Goal: Task Accomplishment & Management: Manage account settings

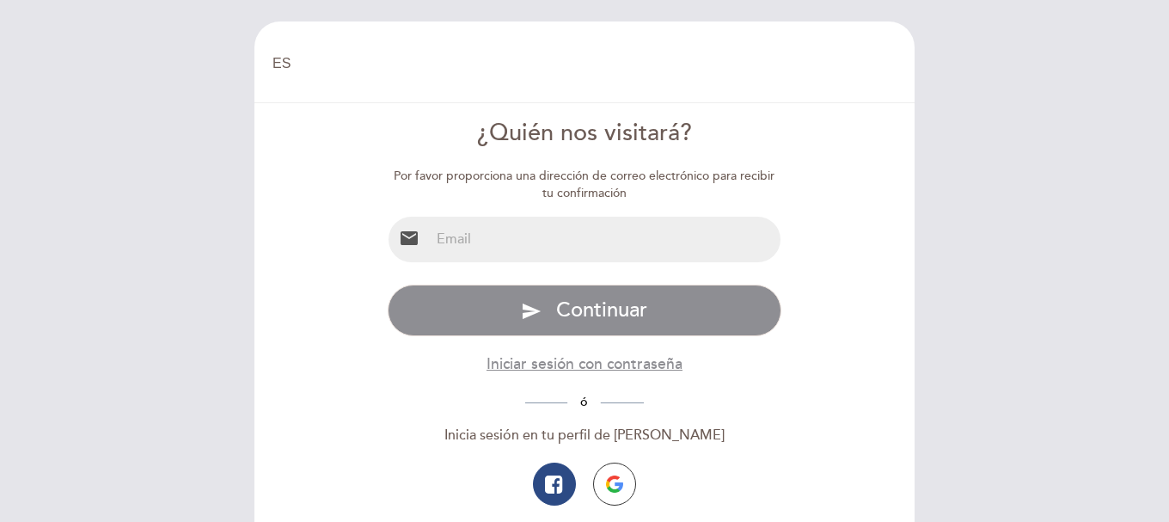
select select "es"
click at [513, 249] on input "email" at bounding box center [606, 240] width 352 height 46
type input "jmanuel.curi.db@gmail.com"
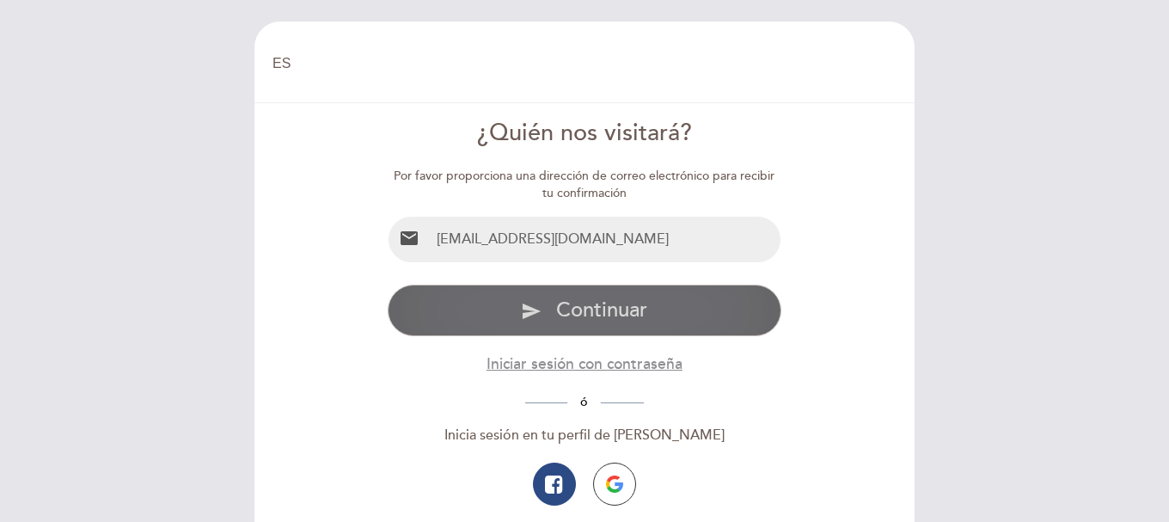
click at [629, 309] on span "Continuar" at bounding box center [601, 310] width 91 height 25
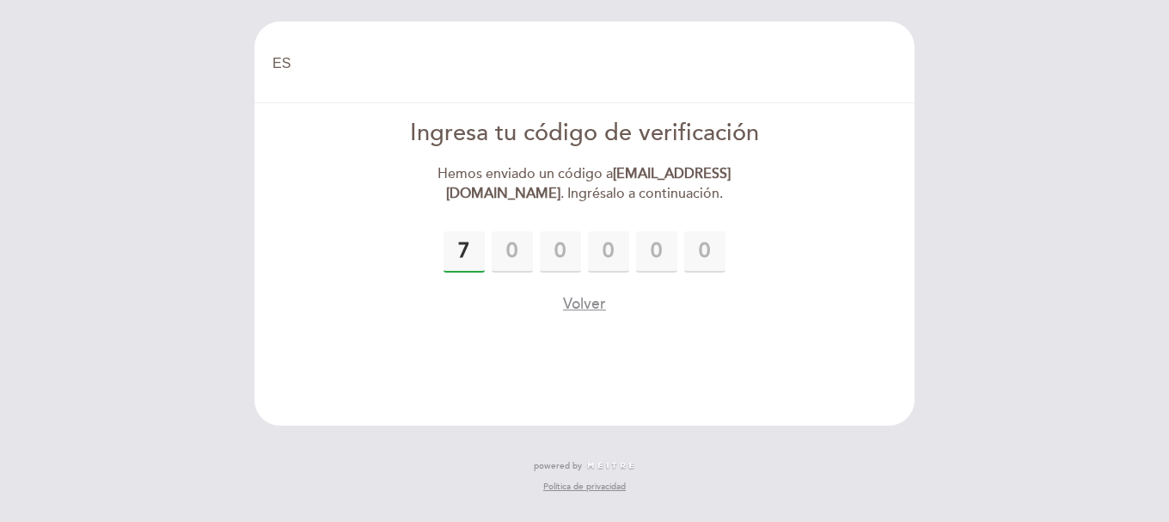
type input "7"
type input "8"
type input "1"
type input "0"
type input "2"
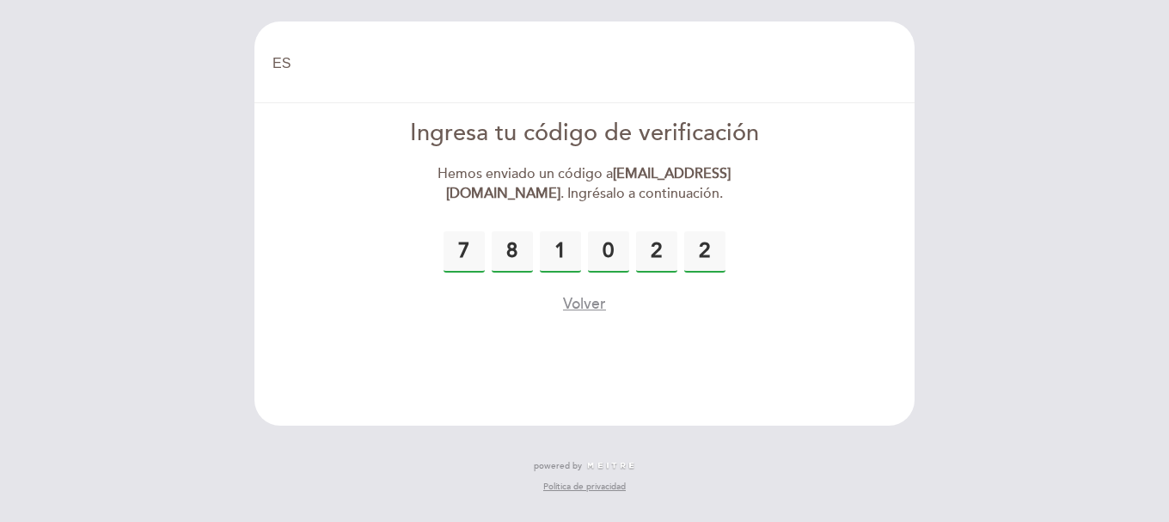
type input "2"
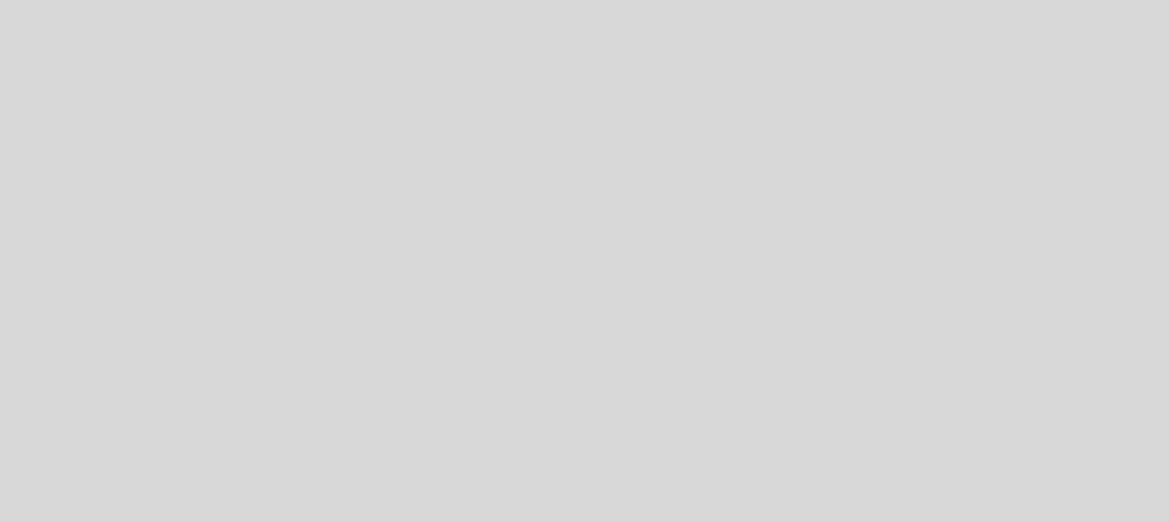
select select "es"
